Goal: Task Accomplishment & Management: Manage account settings

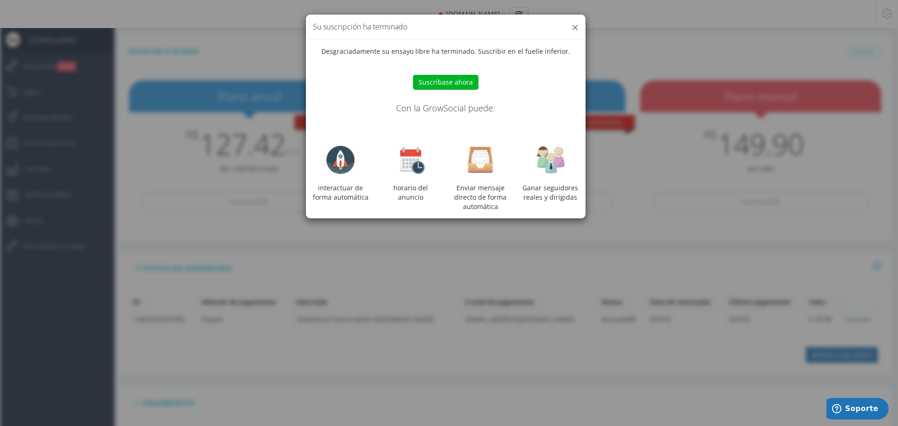
click at [574, 30] on button "×" at bounding box center [575, 27] width 7 height 13
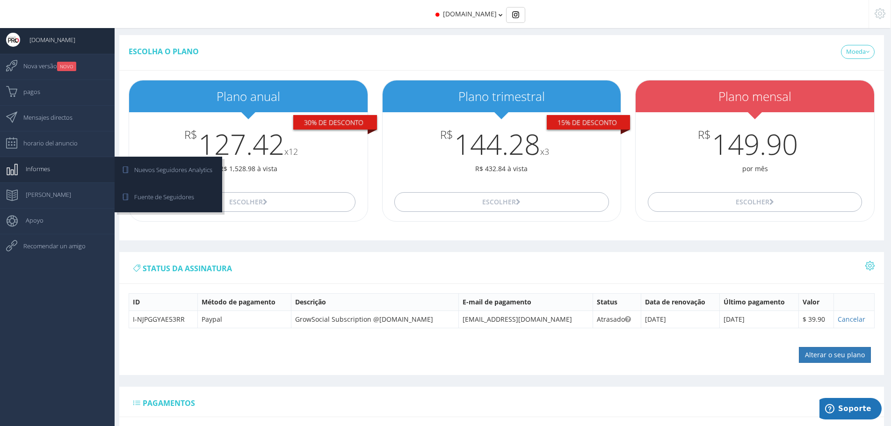
click at [55, 173] on link "Informes" at bounding box center [57, 170] width 115 height 26
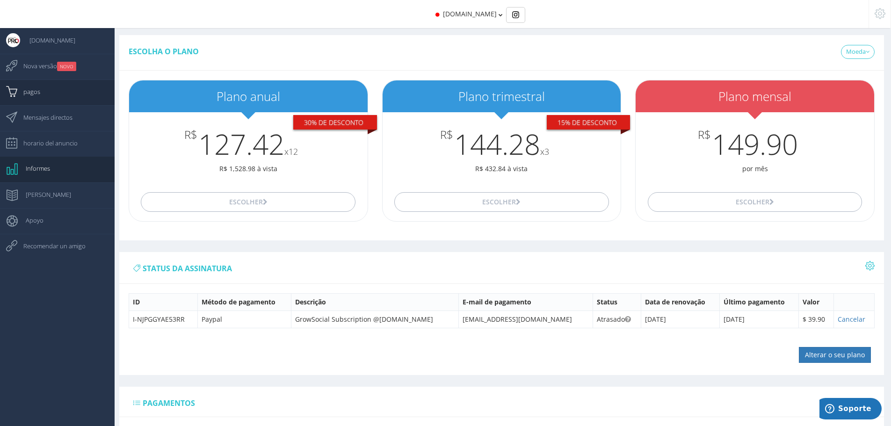
click at [46, 99] on link "pagos" at bounding box center [57, 93] width 115 height 26
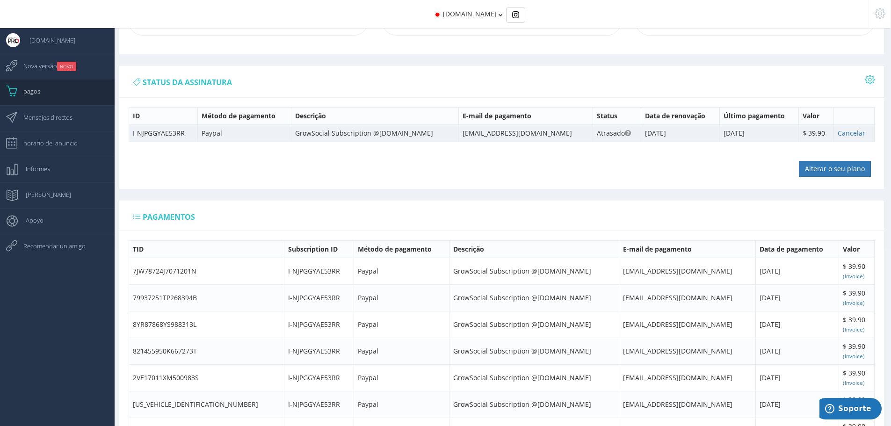
scroll to position [187, 0]
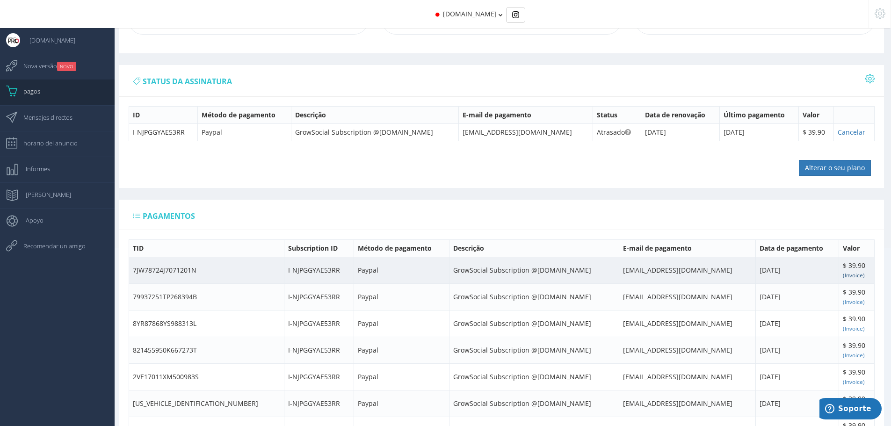
click at [855, 277] on small "(Invoice)" at bounding box center [854, 274] width 22 height 7
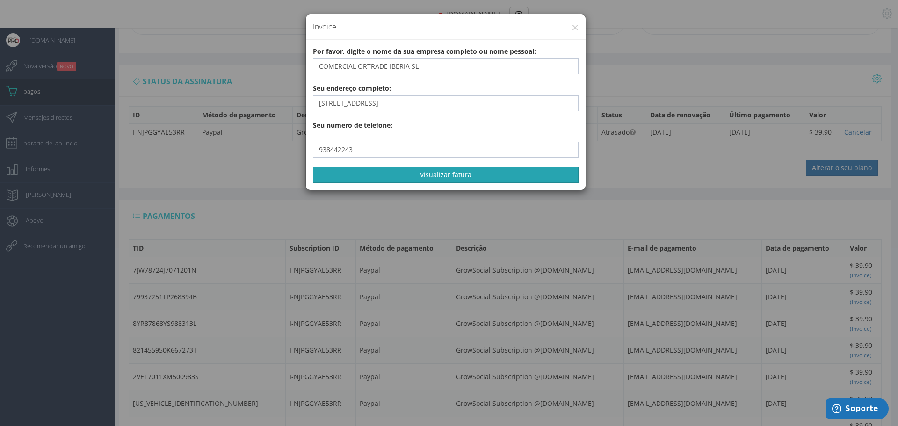
click at [374, 176] on button "Visualizar fatura" at bounding box center [446, 175] width 266 height 16
